Goal: Communication & Community: Answer question/provide support

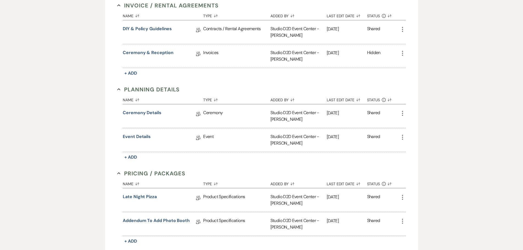
scroll to position [215, 0]
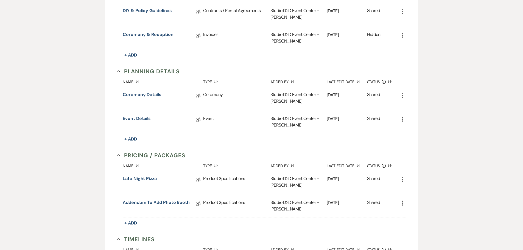
click at [401, 95] on icon "More" at bounding box center [402, 95] width 7 height 7
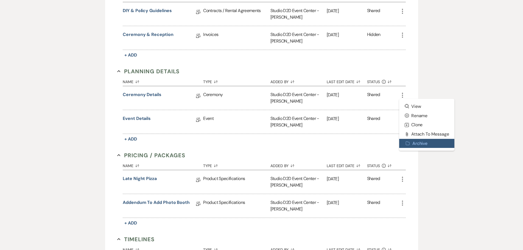
click at [409, 141] on button "Archive Archive" at bounding box center [427, 143] width 56 height 9
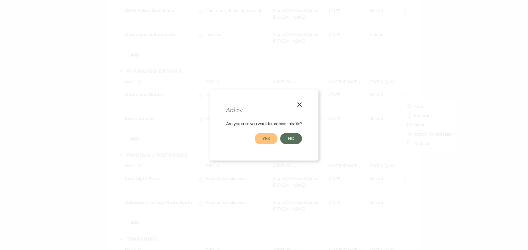
click at [268, 137] on button "Yes" at bounding box center [265, 138] width 23 height 11
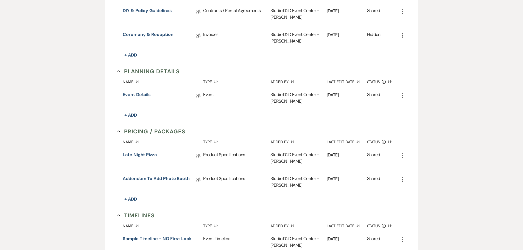
click at [402, 96] on icon "More" at bounding box center [402, 95] width 7 height 7
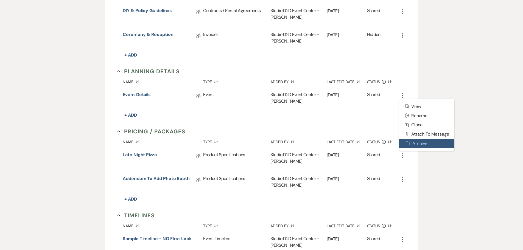
click at [410, 142] on button "Archive Archive" at bounding box center [427, 143] width 56 height 9
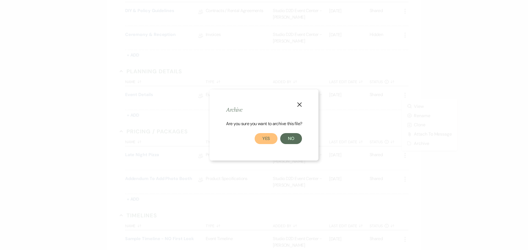
click at [266, 138] on button "Yes" at bounding box center [265, 138] width 23 height 11
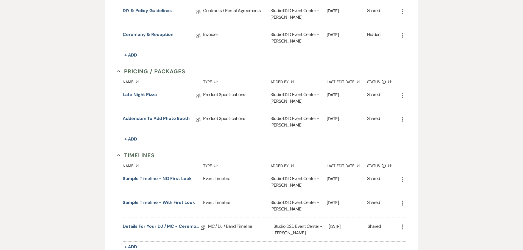
click at [403, 94] on icon "More" at bounding box center [402, 95] width 7 height 7
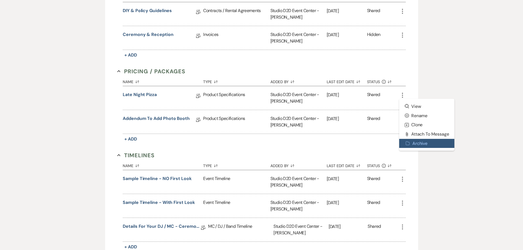
click at [412, 141] on button "Archive Archive" at bounding box center [427, 143] width 56 height 9
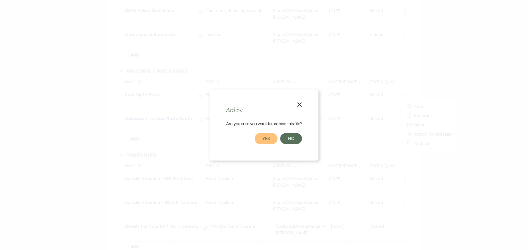
click at [272, 139] on button "Yes" at bounding box center [265, 138] width 23 height 11
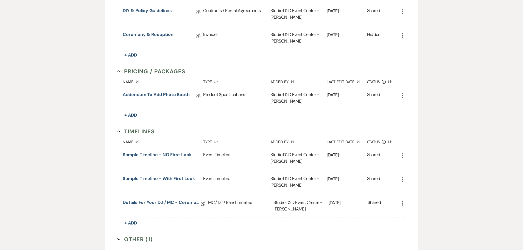
click at [403, 157] on icon "More" at bounding box center [402, 155] width 7 height 7
click at [438, 134] on div "Messages Tasks Payments Vendors Rental Overview Timeline Docs & Files Contacts …" at bounding box center [261, 104] width 523 height 382
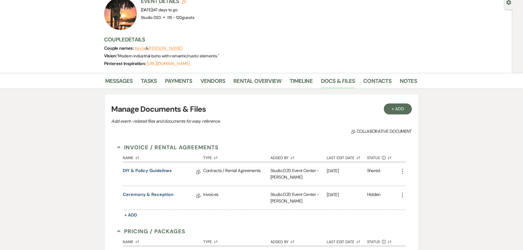
scroll to position [22, 0]
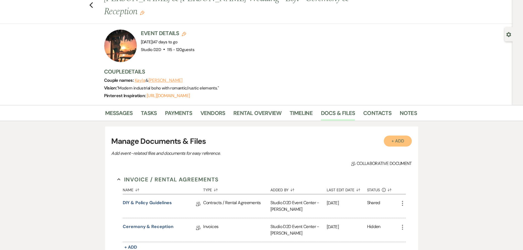
click at [393, 144] on button "+ Add" at bounding box center [398, 141] width 28 height 11
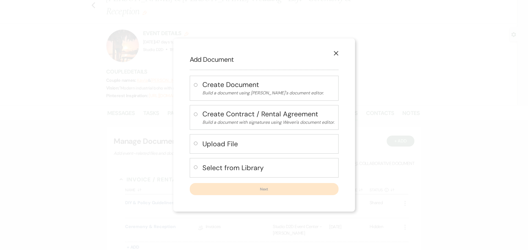
click at [218, 145] on h4 "Upload File" at bounding box center [268, 144] width 132 height 10
radio input "true"
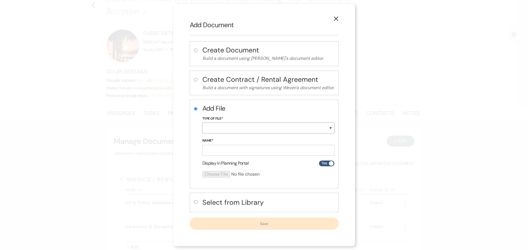
click at [221, 129] on select "Special Event Insurance Vendor Certificate of Insurance Contracts / Rental Agre…" at bounding box center [268, 128] width 132 height 11
select select "64"
click at [202, 123] on select "Special Event Insurance Vendor Certificate of Insurance Contracts / Rental Agre…" at bounding box center [268, 128] width 132 height 11
click at [245, 151] on input "Name*" at bounding box center [268, 150] width 132 height 11
paste input "[DATE] - [PERSON_NAME] & [PERSON_NAME] Details"
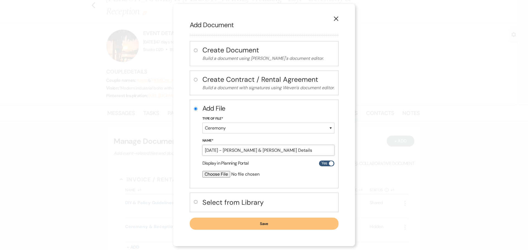
type input "[DATE] - [PERSON_NAME] & [PERSON_NAME] Details"
click at [222, 174] on input "file" at bounding box center [253, 174] width 103 height 7
type input "C:\fakepath\11-07-25 - Kayla & Alejandro - Ceremony Details - Studio D2D.pdf"
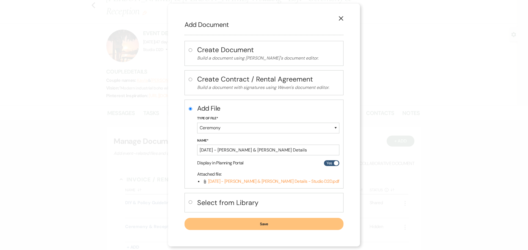
click at [276, 222] on button "Save" at bounding box center [263, 224] width 159 height 12
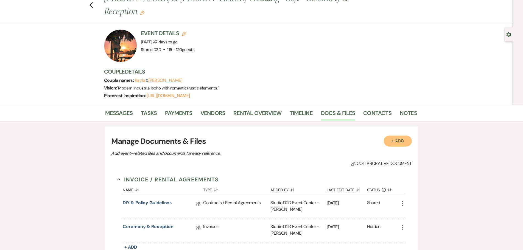
click at [393, 140] on button "+ Add" at bounding box center [398, 141] width 28 height 11
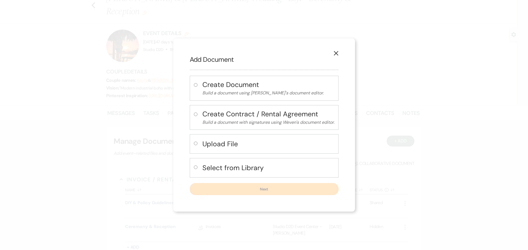
click at [228, 145] on h4 "Upload File" at bounding box center [268, 144] width 132 height 10
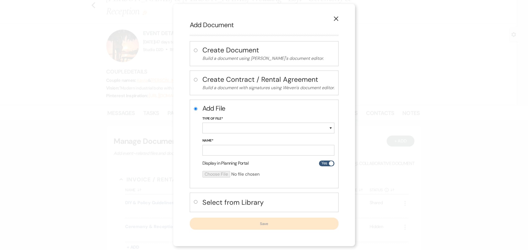
radio input "true"
click at [226, 128] on select "Special Event Insurance Vendor Certificate of Insurance Contracts / Rental Agre…" at bounding box center [268, 128] width 132 height 11
select select "63"
click at [202, 123] on select "Special Event Insurance Vendor Certificate of Insurance Contracts / Rental Agre…" at bounding box center [268, 128] width 132 height 11
click at [218, 153] on input "Name*" at bounding box center [268, 150] width 132 height 11
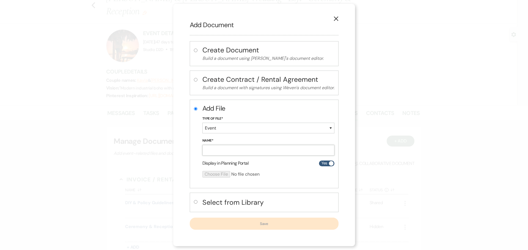
paste input "[DATE] - [PERSON_NAME] & [PERSON_NAME] - Event Details"
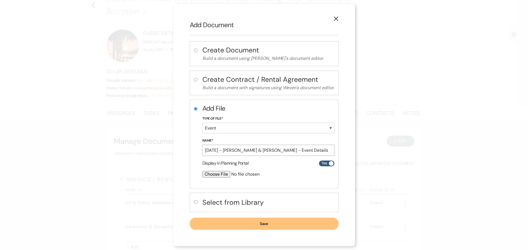
type input "[DATE] - [PERSON_NAME] & [PERSON_NAME] - Event Details"
click at [218, 175] on input "file" at bounding box center [253, 174] width 103 height 7
type input "C:\fakepath\11-07-25 - Kayla & Alejandro - Event Details - Studio D2D.pdf"
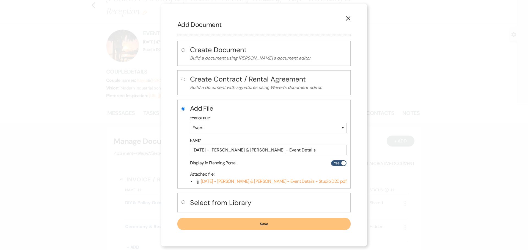
click at [287, 226] on button "Save" at bounding box center [263, 224] width 173 height 12
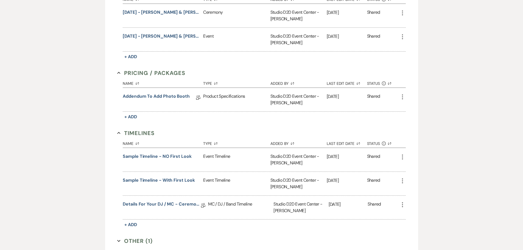
scroll to position [324, 0]
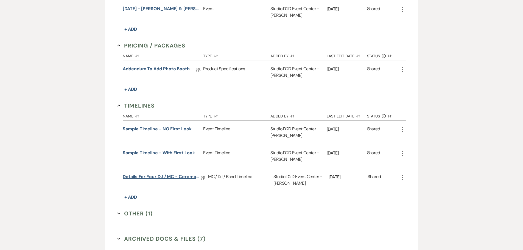
click at [187, 177] on link "Details for your DJ / MC - Ceremony & Reception" at bounding box center [162, 178] width 78 height 9
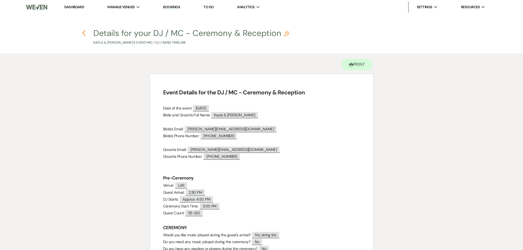
click at [83, 33] on use "button" at bounding box center [84, 33] width 4 height 6
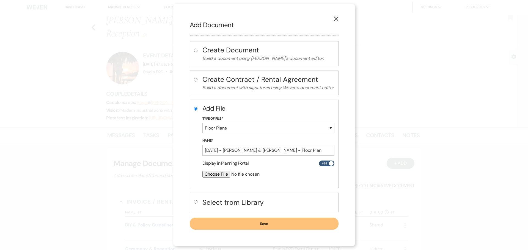
select select "24"
type input "C:\fakepath\[DATE] - [PERSON_NAME] & [PERSON_NAME] - Floor Plan - Studio D2D.pdf"
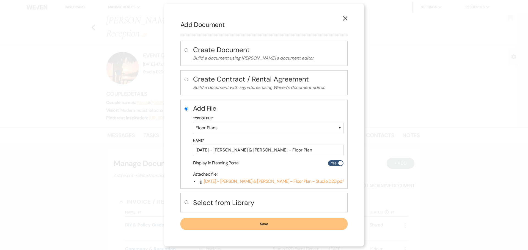
click at [265, 224] on button "Save" at bounding box center [263, 224] width 167 height 12
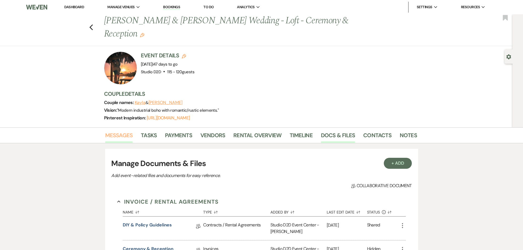
click at [128, 135] on link "Messages" at bounding box center [119, 137] width 28 height 12
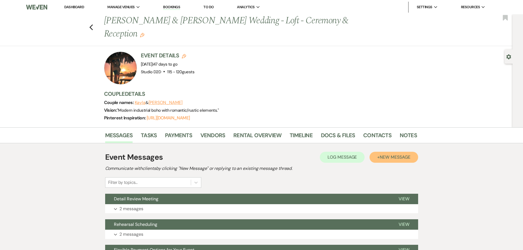
click at [392, 161] on button "+ New Message" at bounding box center [394, 157] width 48 height 11
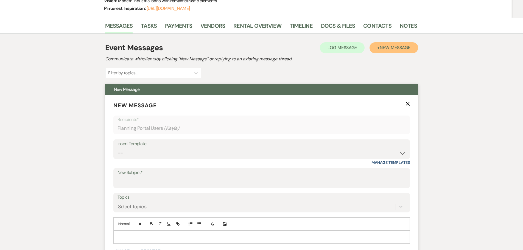
scroll to position [110, 0]
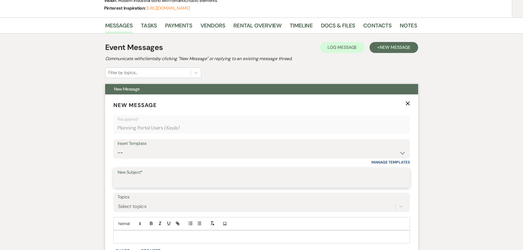
click at [181, 181] on input "New Subject*" at bounding box center [262, 182] width 288 height 11
click at [152, 28] on link "Tasks" at bounding box center [149, 27] width 16 height 12
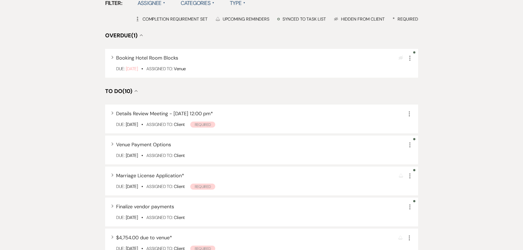
scroll to position [192, 0]
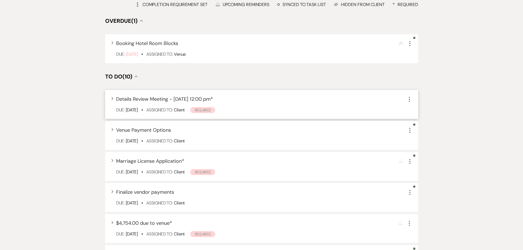
click at [409, 100] on icon "More" at bounding box center [409, 99] width 7 height 7
click at [432, 137] on button "Plan Portal Link Mark As Complete" at bounding box center [433, 135] width 54 height 9
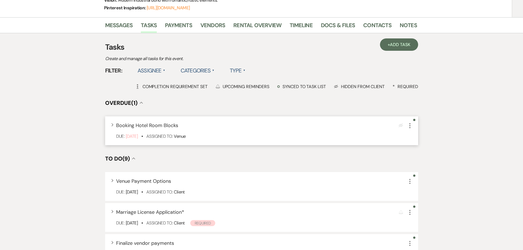
scroll to position [110, 0]
click at [117, 27] on link "Messages" at bounding box center [119, 27] width 28 height 12
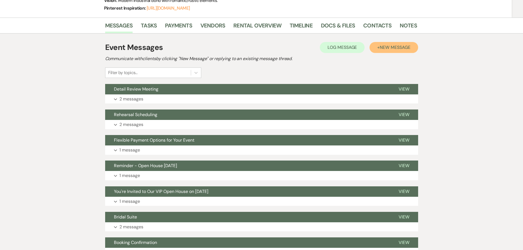
click at [387, 51] on button "+ New Message" at bounding box center [394, 47] width 48 height 11
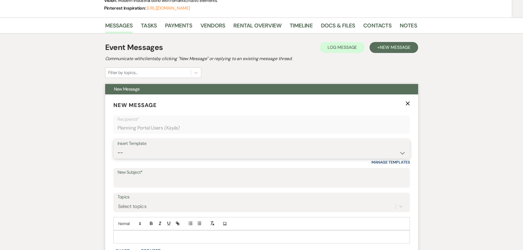
click at [169, 153] on select "-- New Inquiry - message 2 Event Pricing - Non Wedding Weven Planning Portal In…" at bounding box center [262, 153] width 288 height 11
select select "1756"
click at [118, 148] on select "-- New Inquiry - message 2 Event Pricing - Non Wedding Weven Planning Portal In…" at bounding box center [262, 153] width 288 height 11
type input "Event Details"
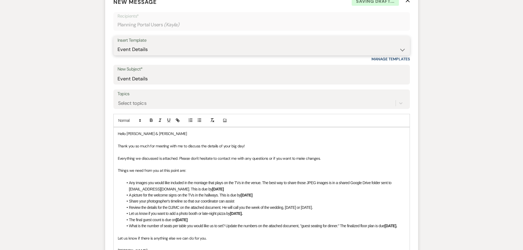
scroll to position [220, 0]
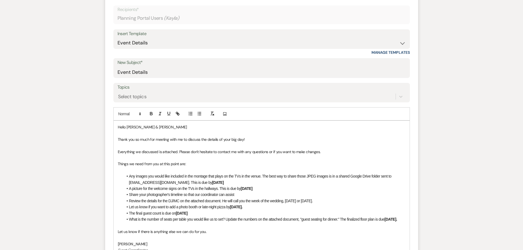
click at [208, 182] on li "Any images you would like included in the montage that plays on the TVs in the …" at bounding box center [264, 179] width 282 height 12
click at [262, 189] on li "A picture for the welcome signs on the TVs in the hallways. This is due by [DAT…" at bounding box center [264, 189] width 282 height 6
click at [198, 213] on li "The final guest count is due on [DATE]" at bounding box center [264, 213] width 282 height 6
click at [398, 220] on strong "[DATE]." at bounding box center [391, 219] width 13 height 4
drag, startPoint x: 255, startPoint y: 207, endPoint x: 129, endPoint y: 208, distance: 125.8
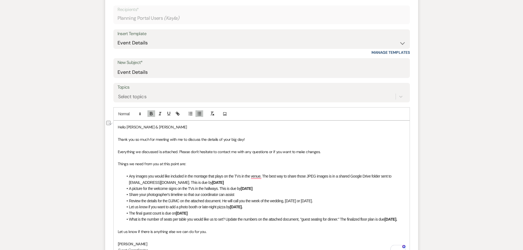
click at [129, 208] on li "Let us know if you want to add a photo booth or late-night pizza by [DATE]." at bounding box center [264, 207] width 282 height 6
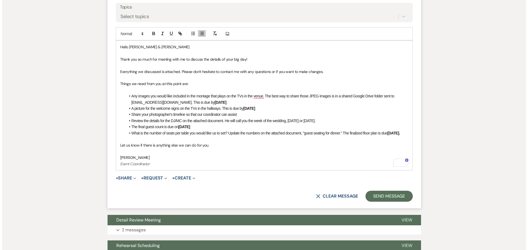
scroll to position [302, 0]
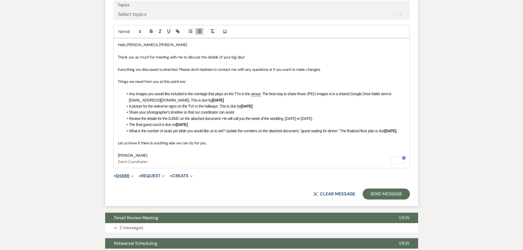
click at [125, 177] on button "+ Share Expand" at bounding box center [123, 176] width 21 height 4
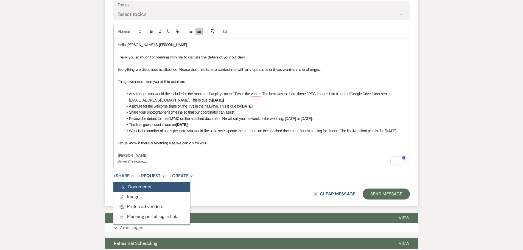
click at [137, 187] on span "Doc Upload Documents" at bounding box center [135, 187] width 31 height 6
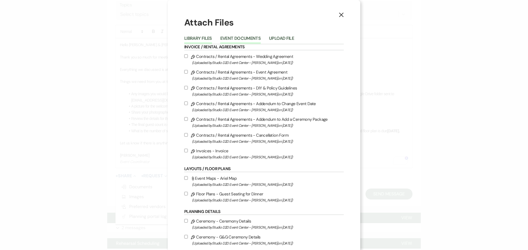
click at [241, 36] on button "Event Documents" at bounding box center [240, 40] width 40 height 8
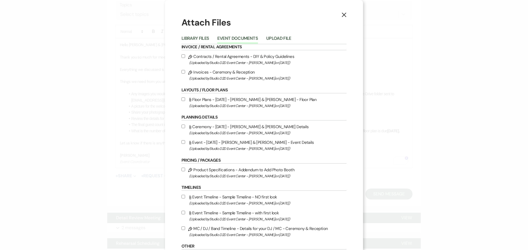
click at [234, 126] on label "Attach File Ceremony - [DATE] - [PERSON_NAME] & [PERSON_NAME] Details (Uploaded…" at bounding box center [263, 129] width 165 height 13
click at [185, 126] on input "Attach File Ceremony - [DATE] - [PERSON_NAME] & [PERSON_NAME] Details (Uploaded…" at bounding box center [183, 127] width 4 height 4
checkbox input "true"
click at [231, 141] on label "Attach File Event - [DATE] - [PERSON_NAME] & [PERSON_NAME] - Event Details (Upl…" at bounding box center [263, 145] width 165 height 13
click at [185, 141] on input "Attach File Event - [DATE] - [PERSON_NAME] & [PERSON_NAME] - Event Details (Upl…" at bounding box center [183, 142] width 4 height 4
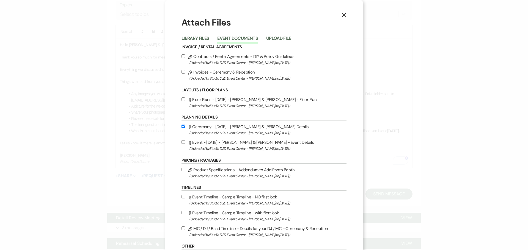
checkbox input "true"
click at [231, 226] on label "Pencil MC / DJ / Band Timeline - Details for your DJ / MC - Ceremony & Receptio…" at bounding box center [263, 231] width 165 height 13
click at [185, 227] on input "Pencil MC / DJ / Band Timeline - Details for your DJ / MC - Ceremony & Receptio…" at bounding box center [183, 229] width 4 height 4
checkbox input "true"
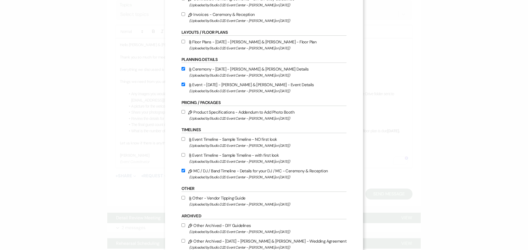
scroll to position [82, 0]
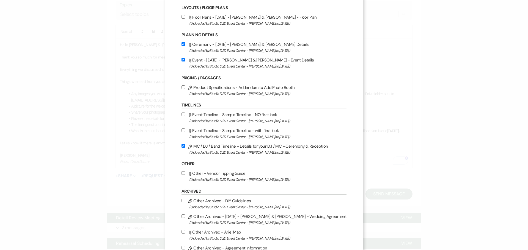
click at [226, 16] on label "Attach File Floor Plans - [DATE] - [PERSON_NAME] & [PERSON_NAME] - Floor Plan (…" at bounding box center [263, 20] width 165 height 13
click at [185, 16] on input "Attach File Floor Plans - [DATE] - [PERSON_NAME] & [PERSON_NAME] - Floor Plan (…" at bounding box center [183, 17] width 4 height 4
checkbox input "true"
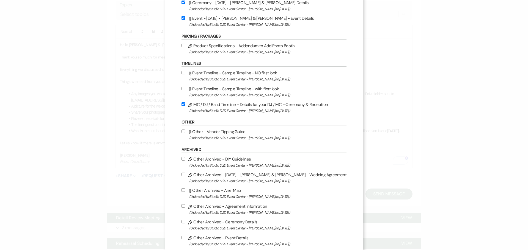
scroll to position [170, 0]
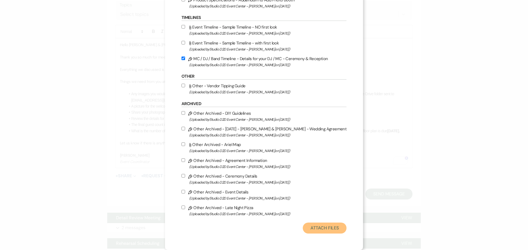
click at [315, 228] on button "Attach Files" at bounding box center [325, 228] width 44 height 11
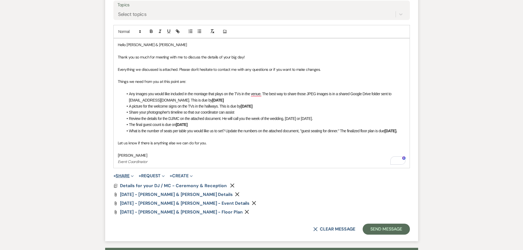
click at [126, 176] on button "+ Share Expand" at bounding box center [123, 176] width 21 height 4
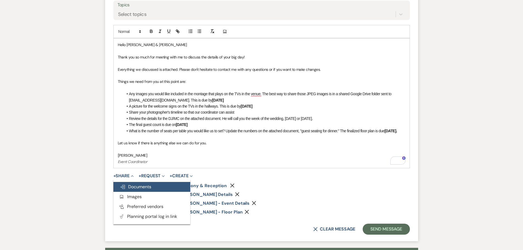
click at [158, 186] on button "Doc Upload Documents" at bounding box center [151, 187] width 77 height 10
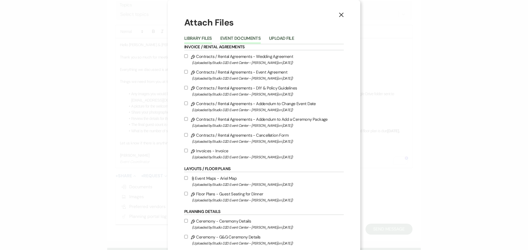
click at [232, 36] on button "Event Documents" at bounding box center [240, 40] width 40 height 8
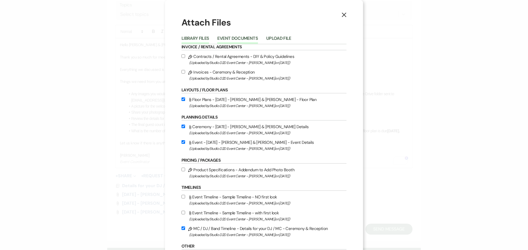
click at [205, 40] on button "Library Files" at bounding box center [195, 40] width 28 height 8
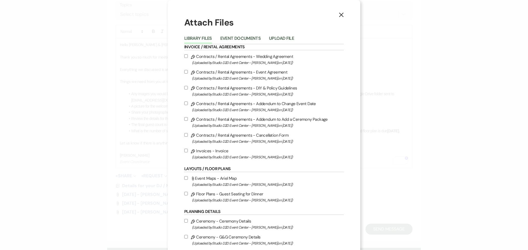
click at [235, 195] on label "Pencil Floor Plans - Guest Seating for Dinner (Uploaded by Studio D2D Event Cen…" at bounding box center [263, 197] width 159 height 13
click at [188, 195] on input "Pencil Floor Plans - Guest Seating for Dinner (Uploaded by Studio D2D Event Cen…" at bounding box center [186, 194] width 4 height 4
checkbox input "true"
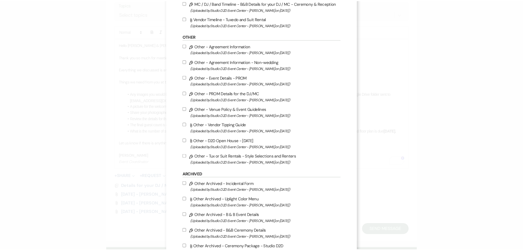
scroll to position [848, 0]
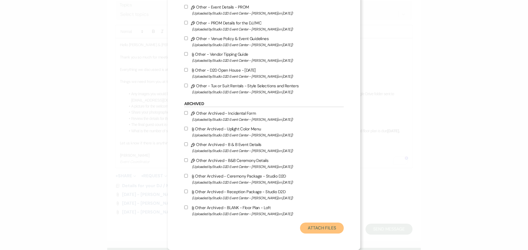
click at [330, 230] on button "Attach Files" at bounding box center [322, 228] width 44 height 11
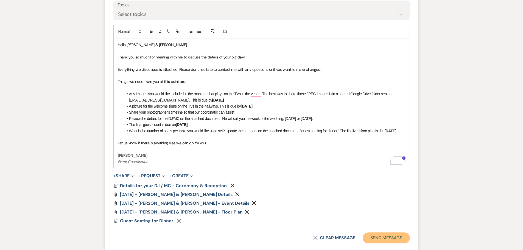
click at [373, 238] on button "Send Message" at bounding box center [386, 238] width 47 height 11
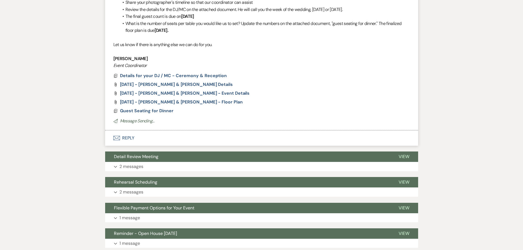
scroll to position [98, 0]
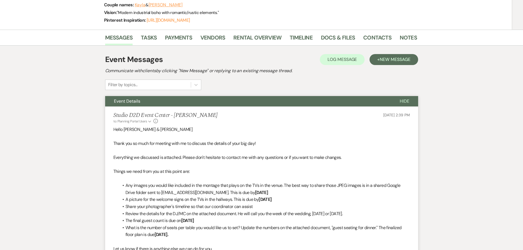
drag, startPoint x: 245, startPoint y: 100, endPoint x: 255, endPoint y: 50, distance: 51.5
click at [245, 100] on button "Event Details" at bounding box center [248, 101] width 286 height 10
